Goal: Information Seeking & Learning: Learn about a topic

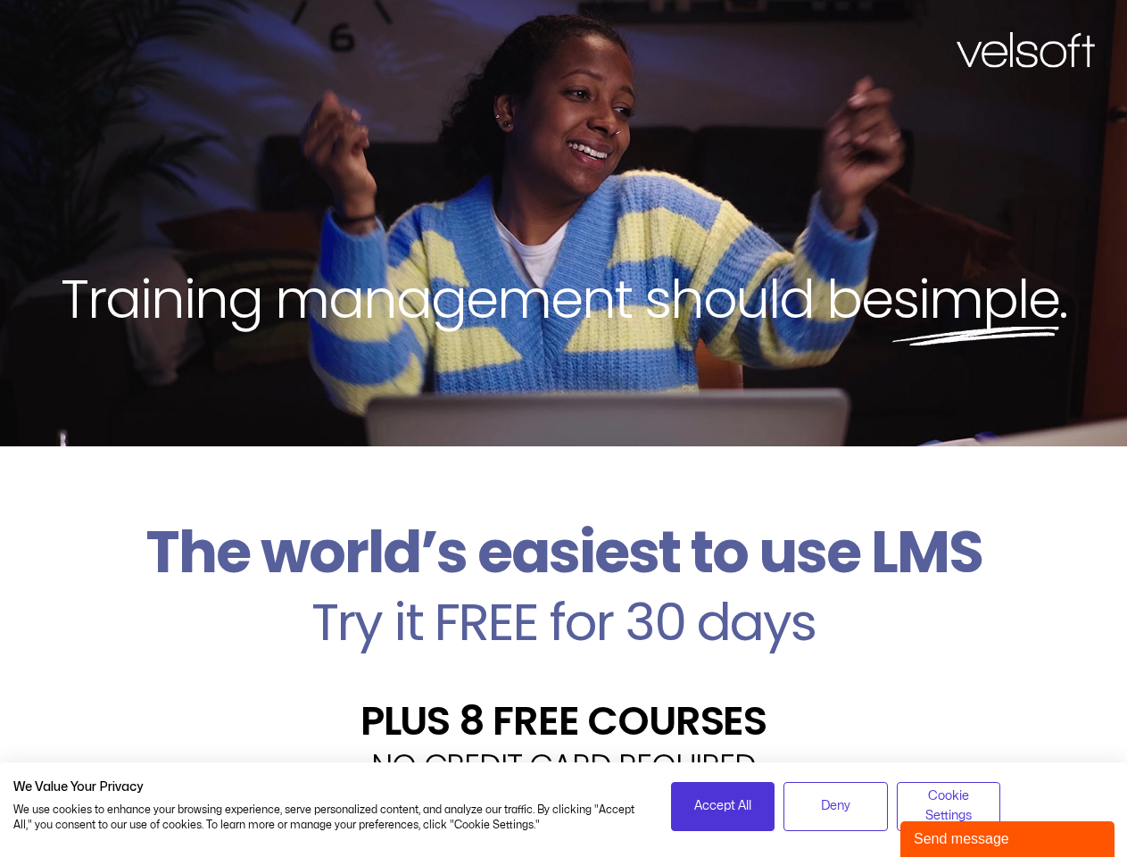
click at [563, 428] on div "Training management should be simple ." at bounding box center [563, 223] width 1127 height 446
click at [723, 806] on span "Accept All" at bounding box center [722, 806] width 57 height 20
click at [836, 806] on span "Deny" at bounding box center [835, 806] width 29 height 20
click at [949, 806] on div "Velsoft’s Znanja LMS is built for small and medium-sized businesses that want t…" at bounding box center [563, 855] width 1101 height 130
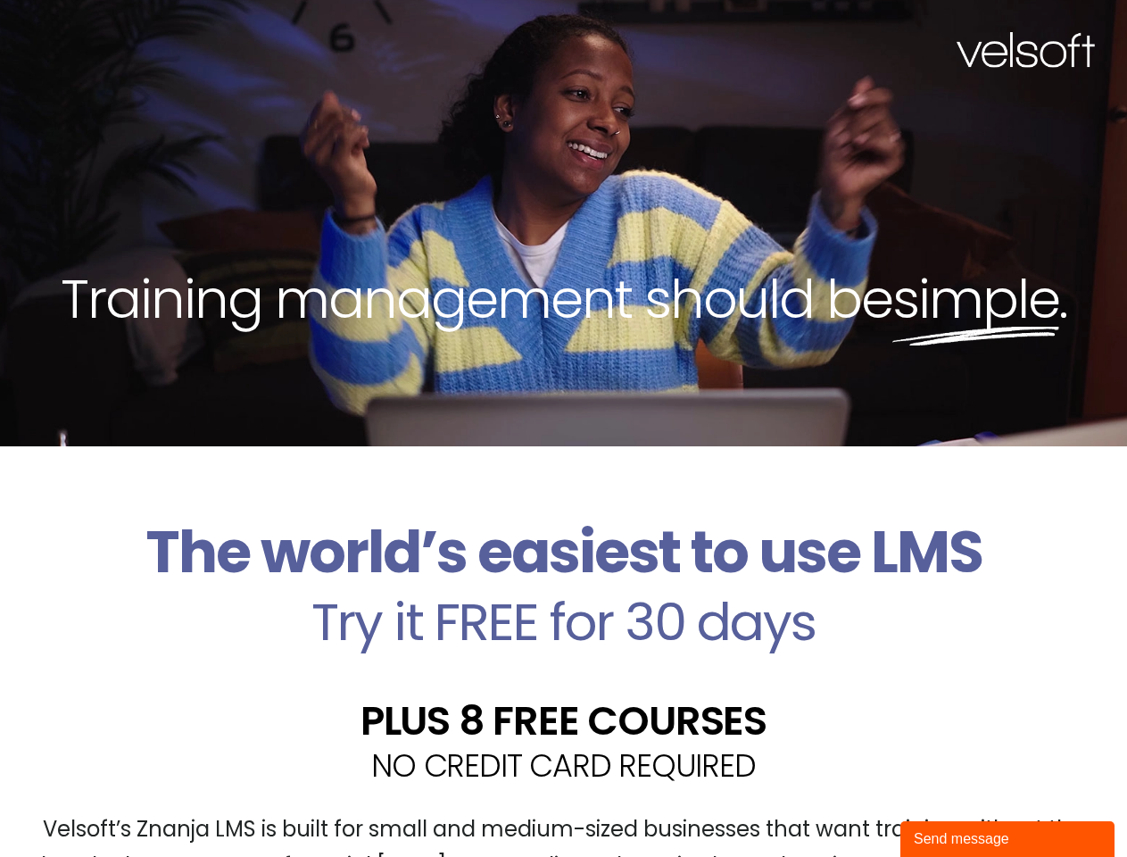
click at [1008, 839] on div "Send message" at bounding box center [1007, 838] width 187 height 21
